Goal: Task Accomplishment & Management: Use online tool/utility

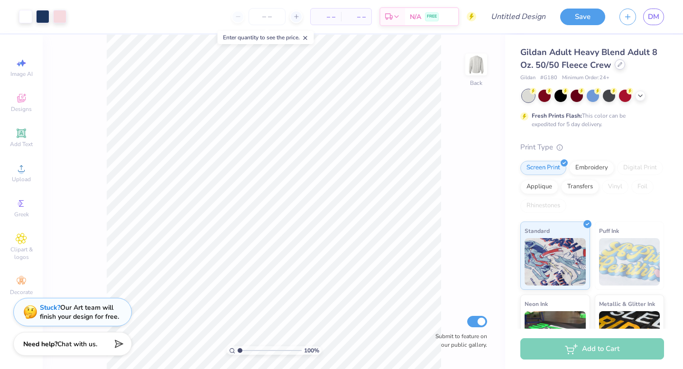
click at [620, 66] on icon at bounding box center [620, 64] width 5 height 5
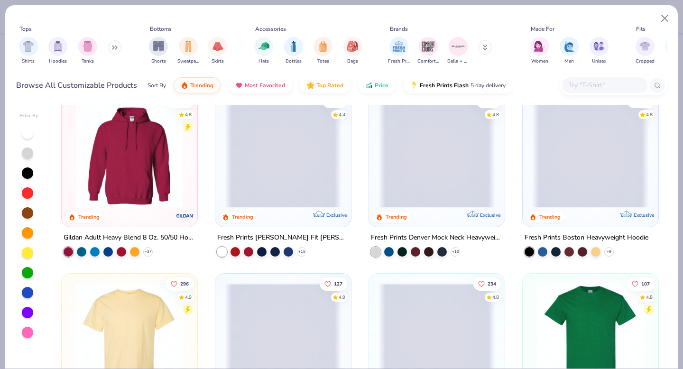
scroll to position [20, 0]
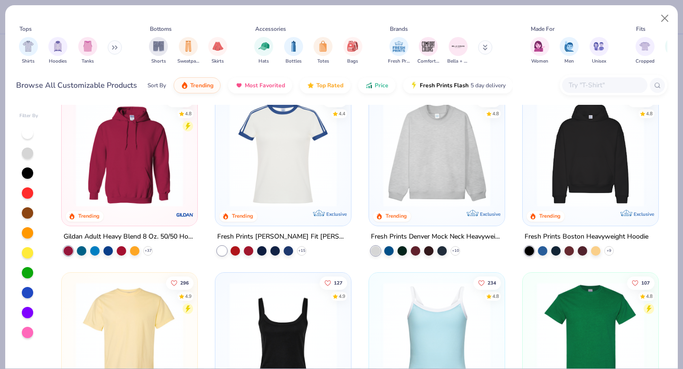
click at [420, 186] on img at bounding box center [437, 153] width 117 height 107
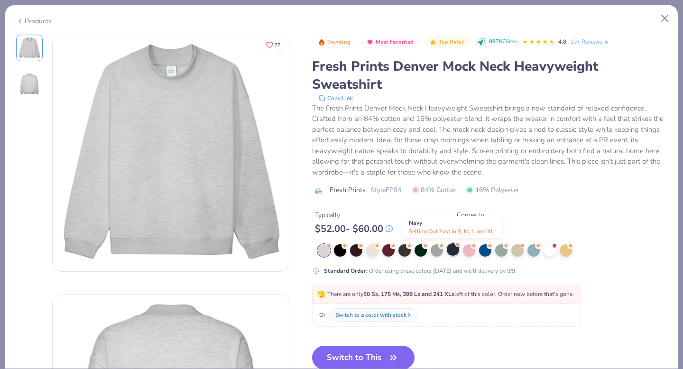
click at [451, 254] on div at bounding box center [453, 249] width 12 height 12
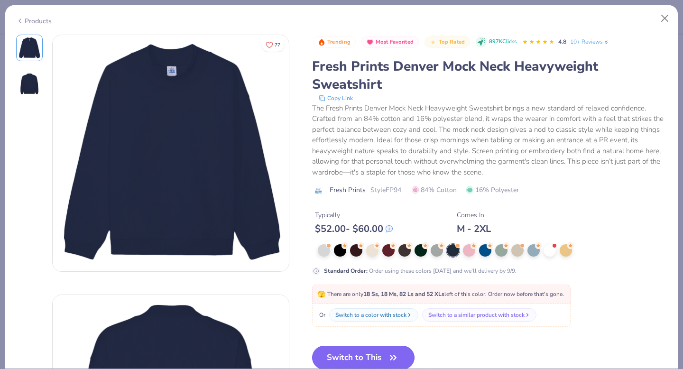
click at [361, 357] on button "Switch to This" at bounding box center [363, 358] width 103 height 24
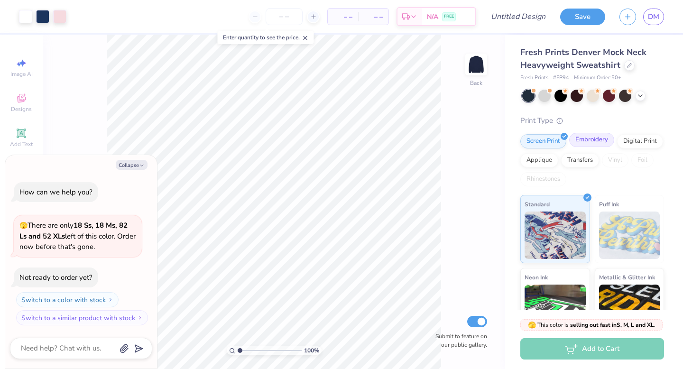
click at [591, 142] on div "Embroidery" at bounding box center [592, 140] width 45 height 14
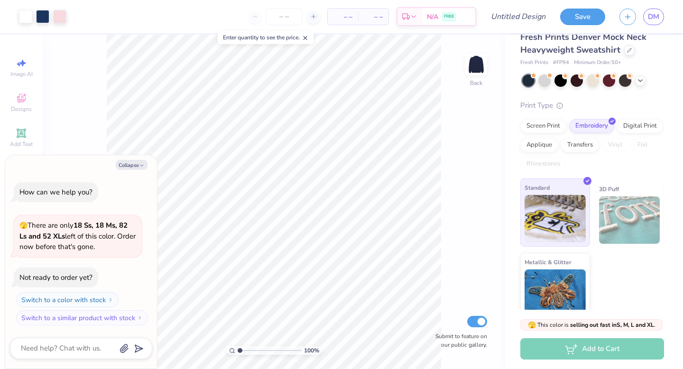
scroll to position [27, 0]
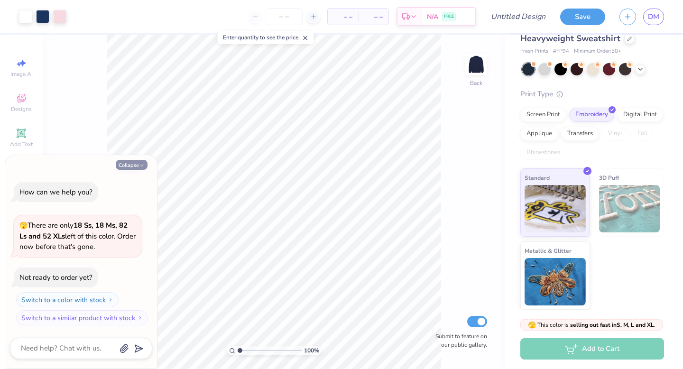
click at [135, 169] on button "Collapse" at bounding box center [132, 165] width 32 height 10
type textarea "x"
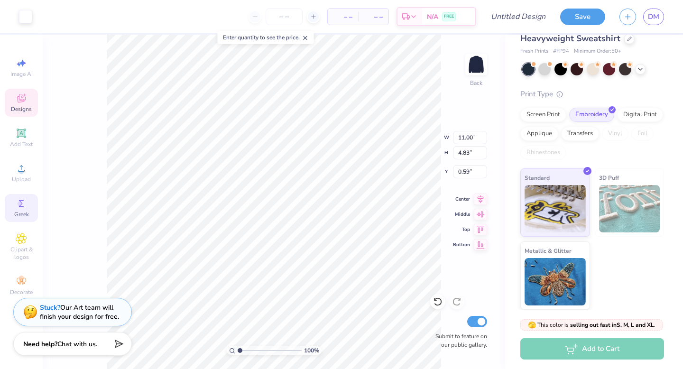
click at [28, 205] on div "Greek" at bounding box center [21, 208] width 33 height 28
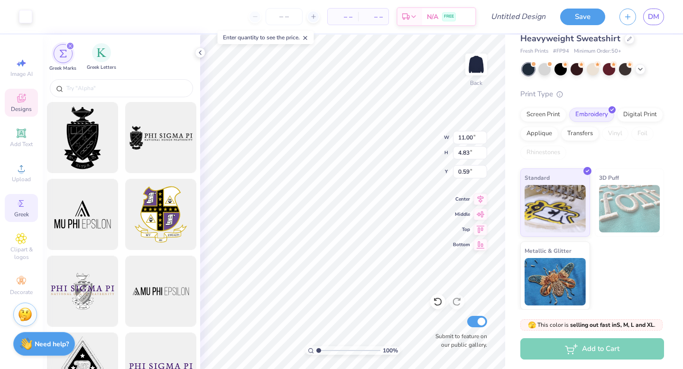
click at [98, 65] on span "Greek Letters" at bounding box center [101, 67] width 29 height 7
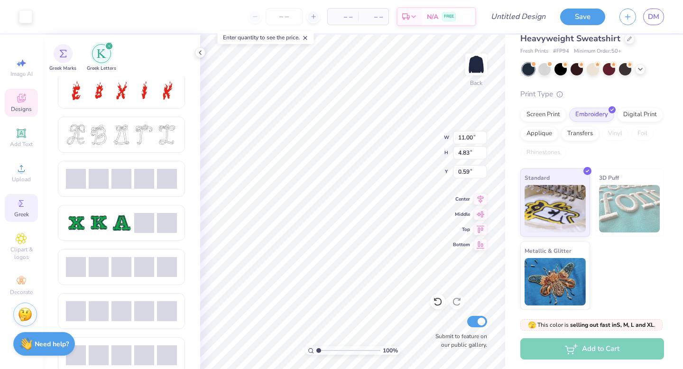
scroll to position [358, 0]
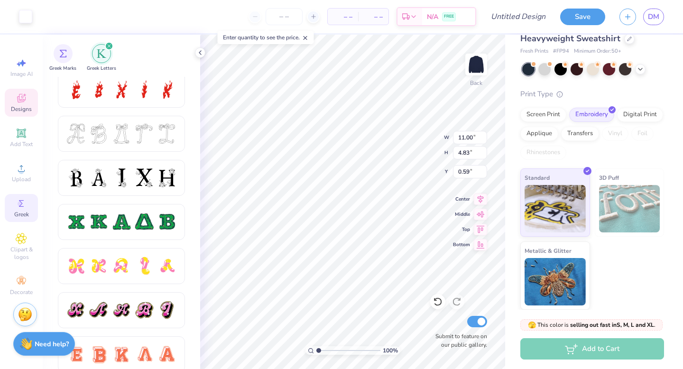
type input "10.81"
type input "4.61"
type input "0.69"
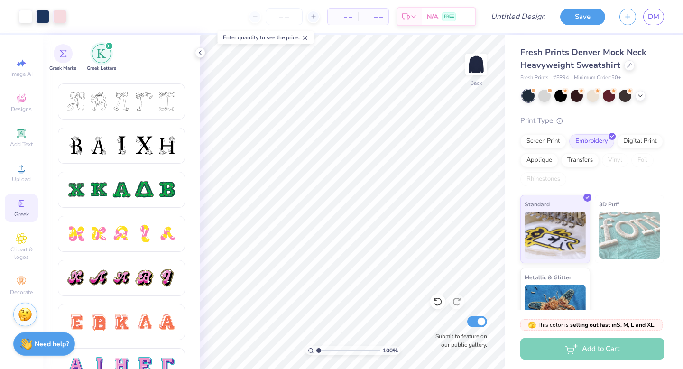
scroll to position [394, 0]
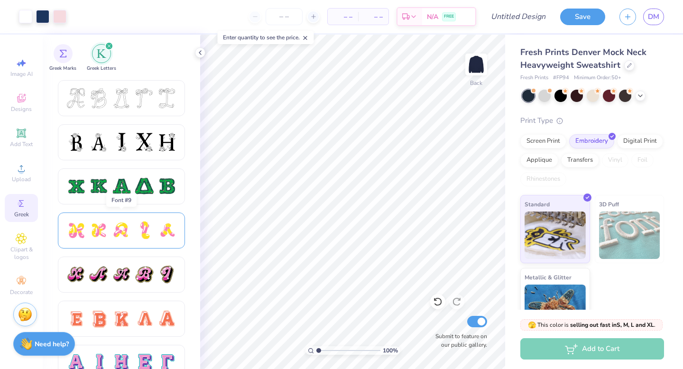
click at [78, 238] on div at bounding box center [76, 231] width 20 height 20
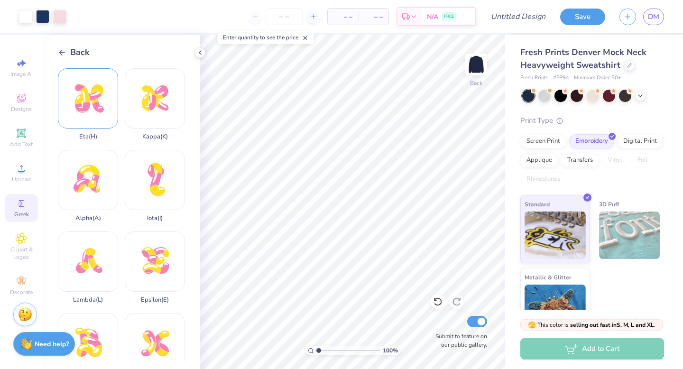
click at [102, 92] on div "Eta ( H )" at bounding box center [88, 104] width 60 height 72
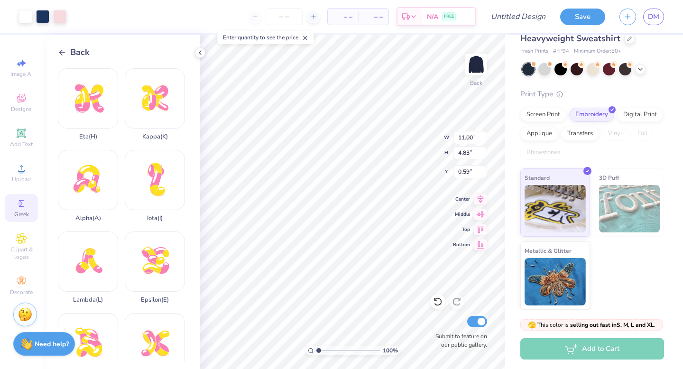
scroll to position [0, 0]
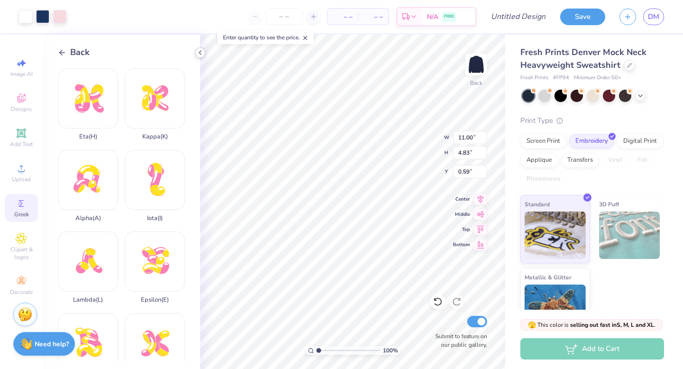
click at [199, 56] on icon at bounding box center [201, 53] width 8 height 8
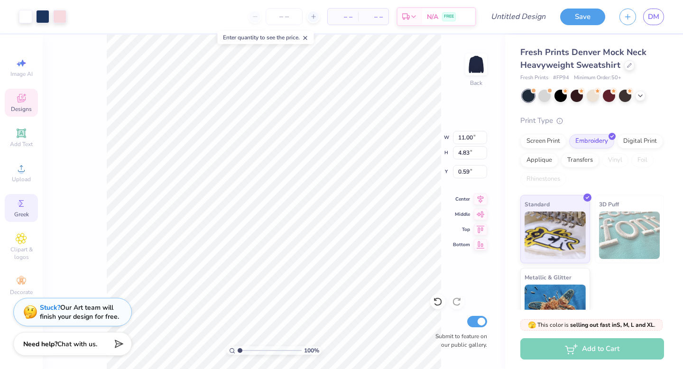
click at [21, 99] on icon at bounding box center [21, 98] width 11 height 11
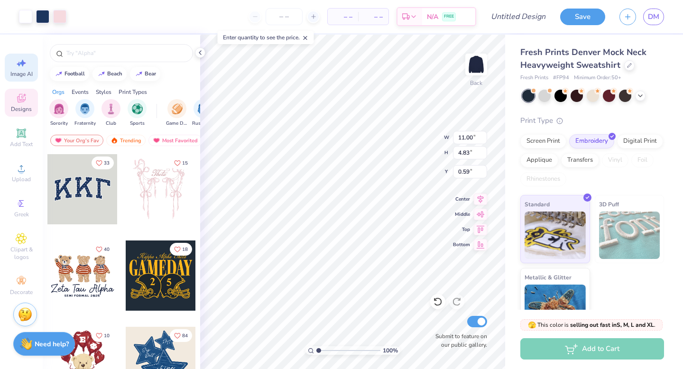
click at [21, 77] on span "Image AI" at bounding box center [21, 74] width 22 height 8
select select "4"
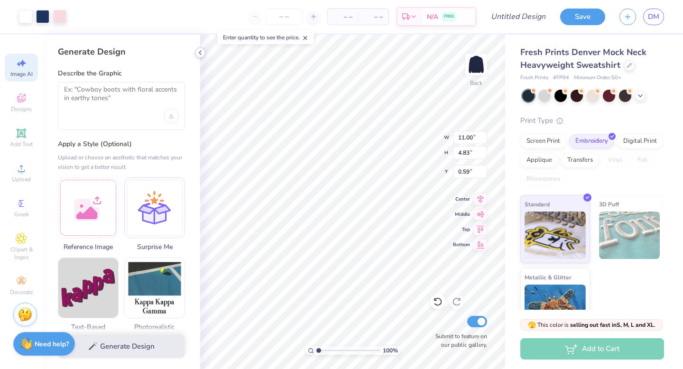
click at [198, 52] on icon at bounding box center [201, 53] width 8 height 8
